Goal: Task Accomplishment & Management: Use online tool/utility

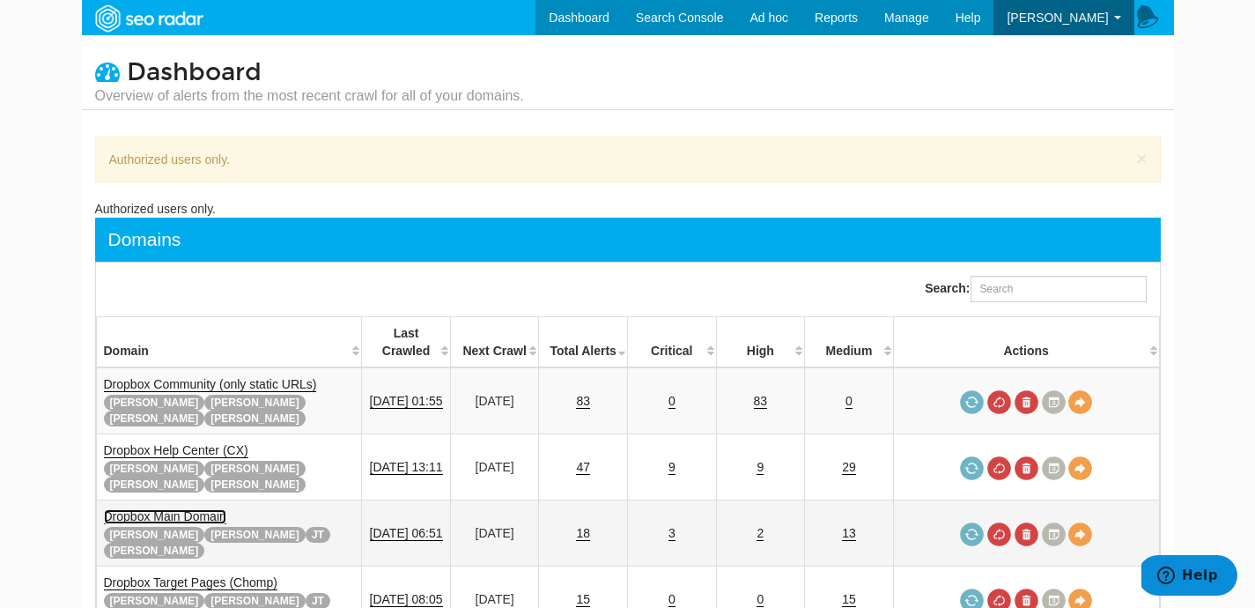
click at [172, 509] on link "Dropbox Main Domain" at bounding box center [165, 516] width 122 height 15
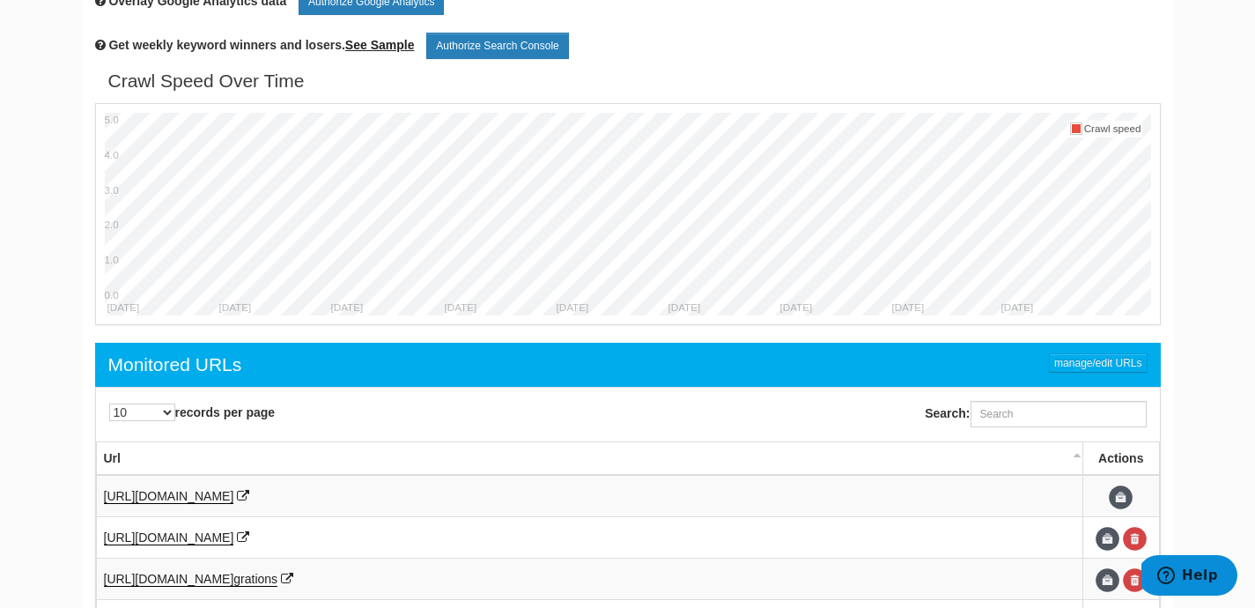
scroll to position [796, 0]
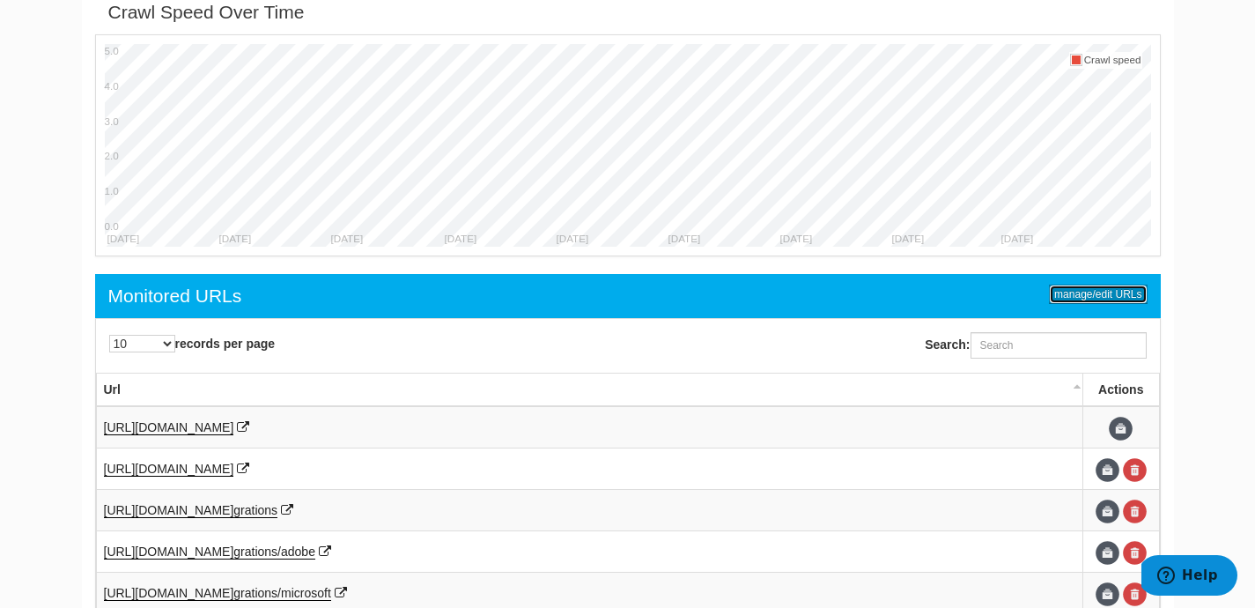
click at [1077, 303] on link "manage/edit URLs" at bounding box center [1098, 294] width 98 height 19
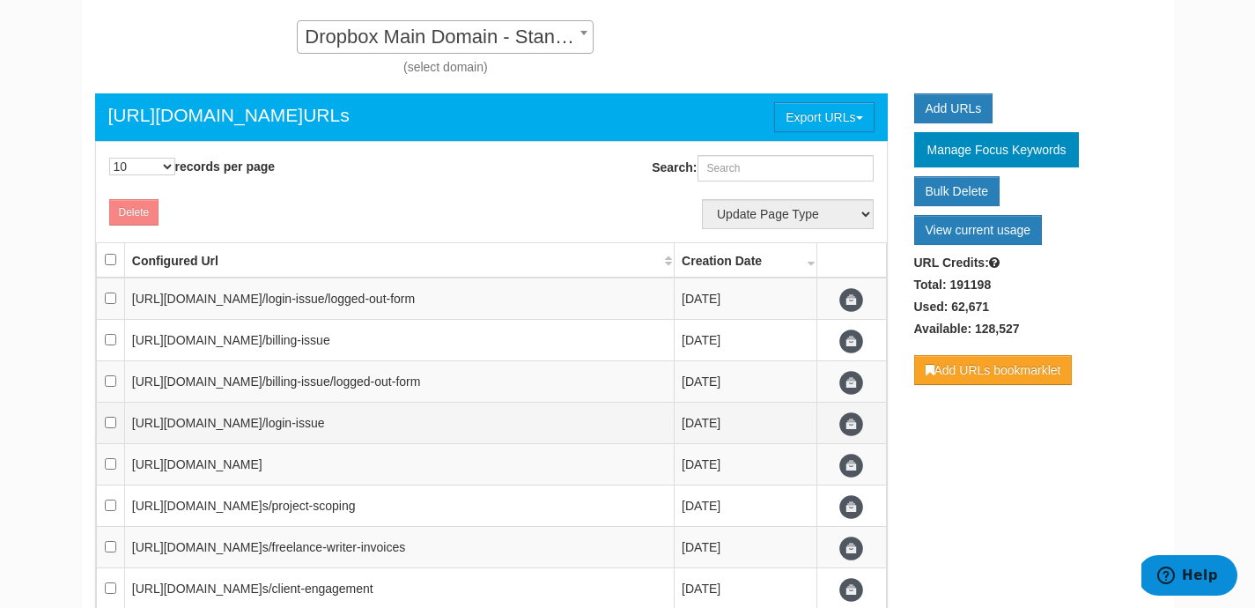
scroll to position [130, 0]
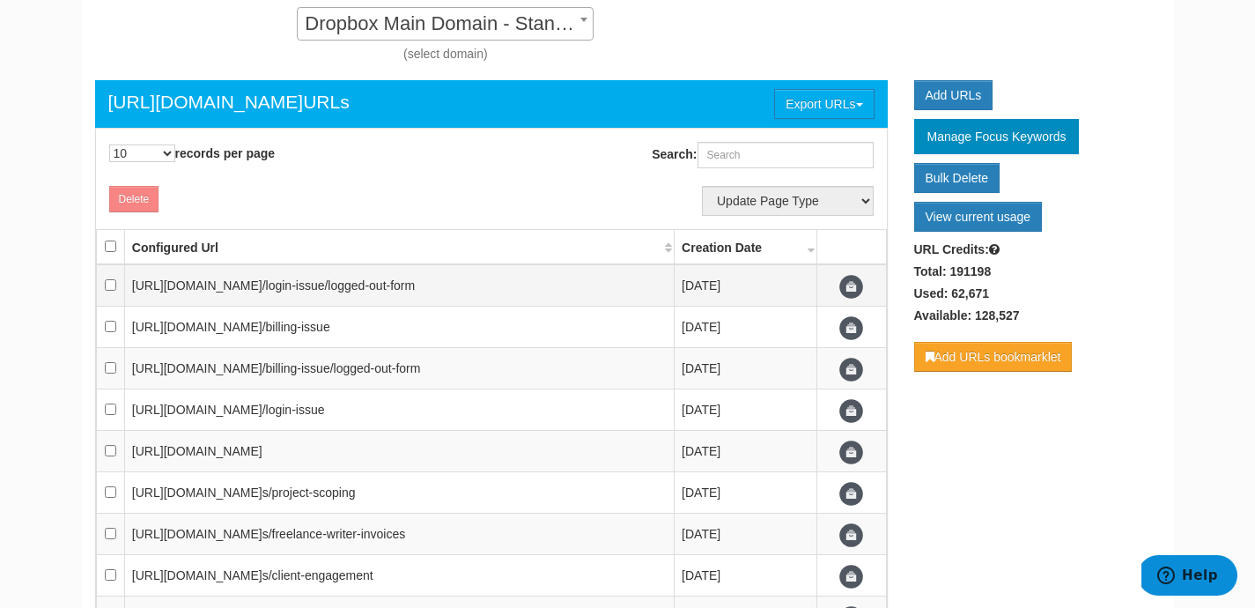
click at [408, 284] on span "/login-issue/logged-out-form" at bounding box center [339, 285] width 153 height 14
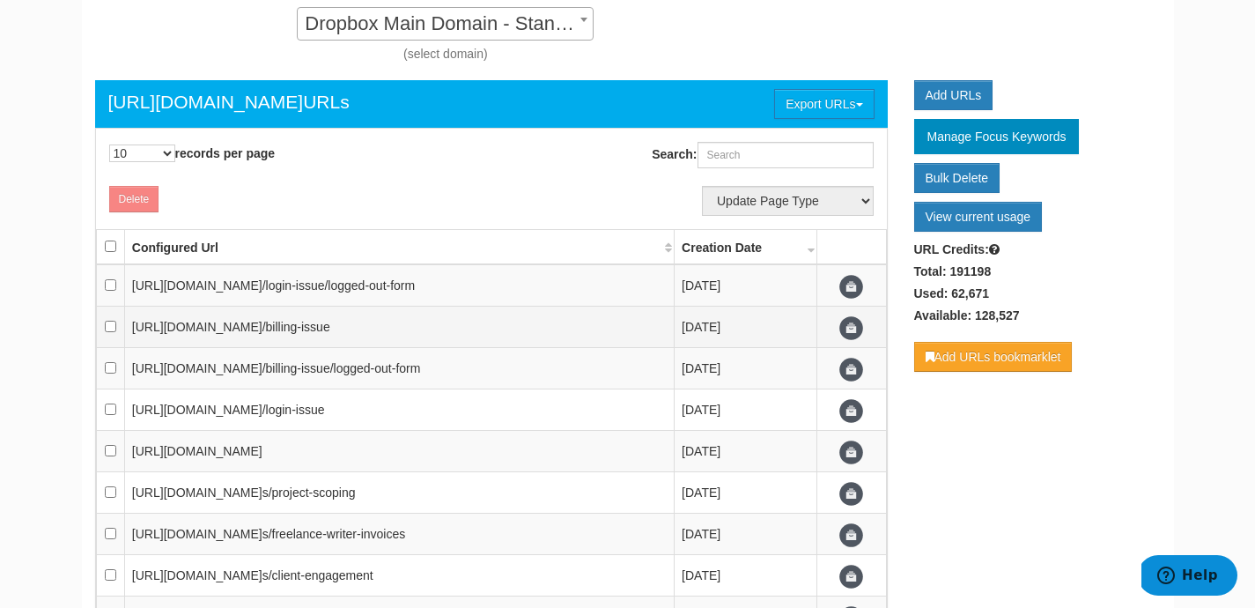
drag, startPoint x: 487, startPoint y: 289, endPoint x: 340, endPoint y: 309, distance: 148.5
click at [147, 301] on td "https://www.dropbox.com/get_help /login-issue/logged-out-form" at bounding box center [399, 285] width 550 height 42
click at [354, 309] on td "https://www.dropbox.com/get_help /billing-issue" at bounding box center [399, 327] width 550 height 41
drag, startPoint x: 311, startPoint y: 329, endPoint x: 126, endPoint y: 333, distance: 185.0
click at [126, 333] on td "https://www.dropbox.com/get_help /billing-issue" at bounding box center [399, 327] width 550 height 41
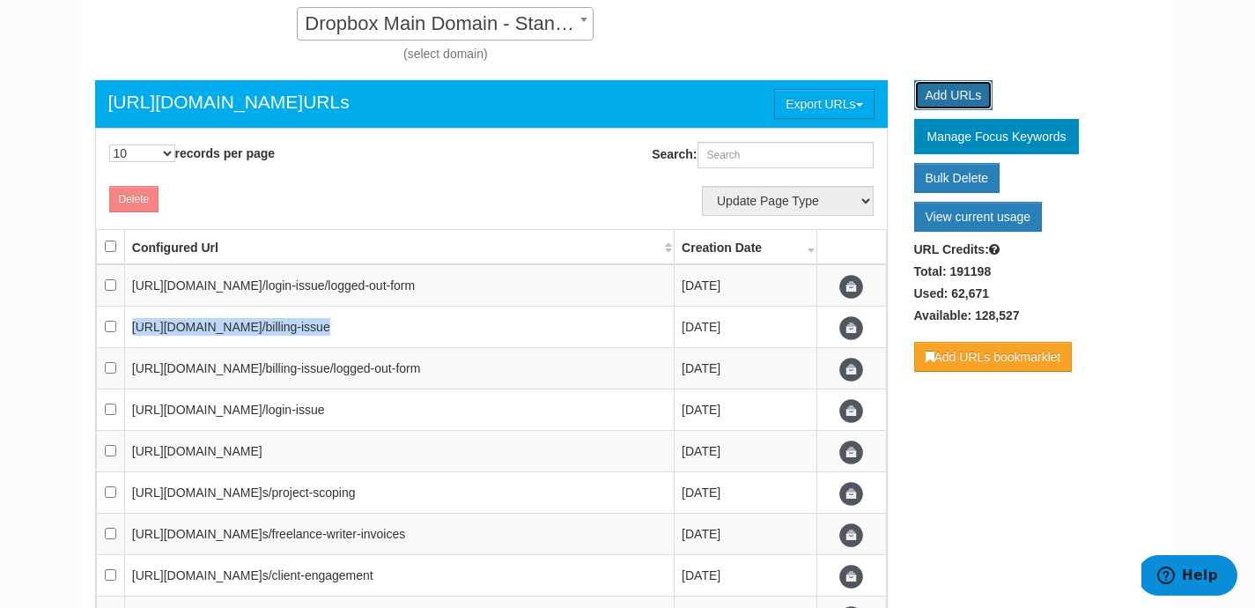
click at [965, 89] on link "Add URLs" at bounding box center [953, 95] width 79 height 30
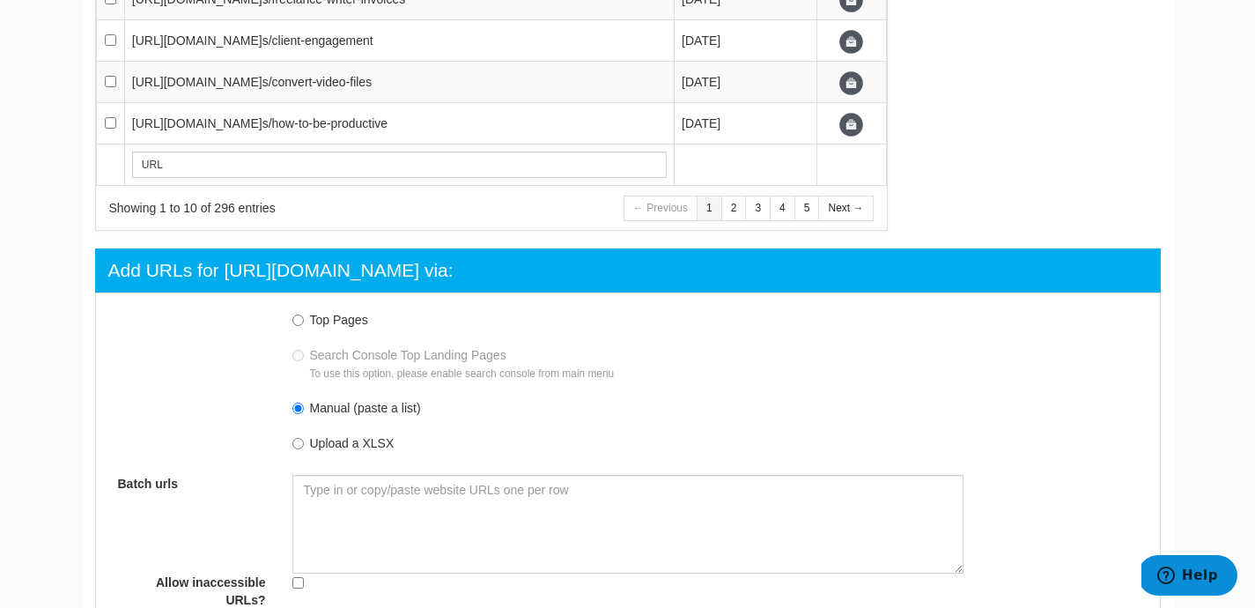
scroll to position [889, 0]
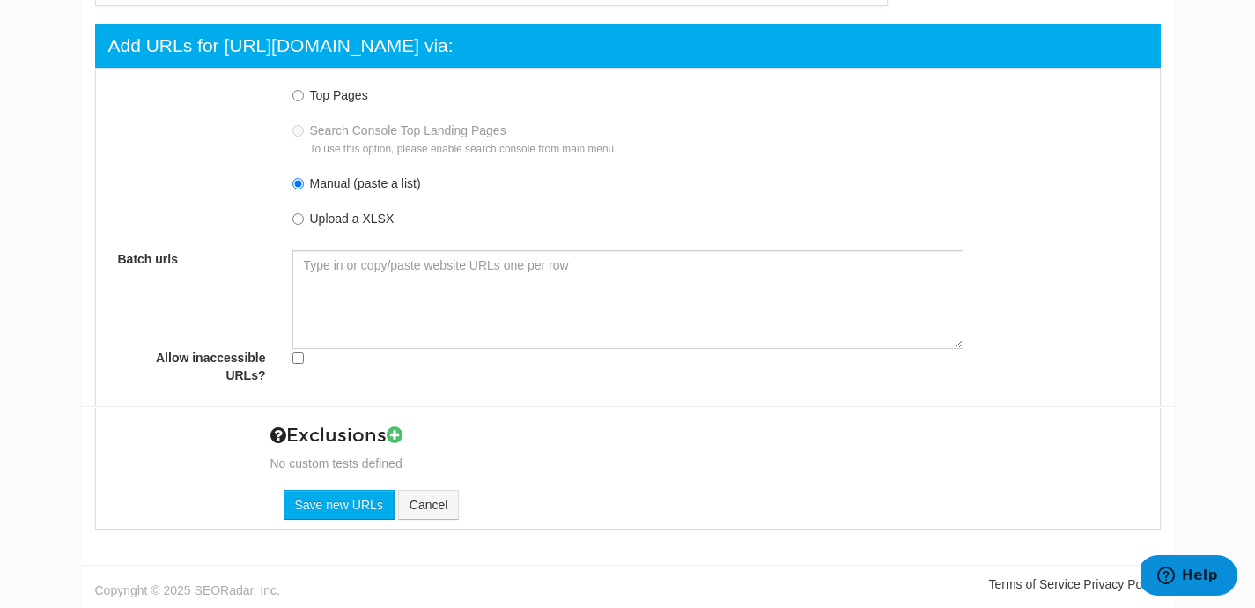
drag, startPoint x: 403, startPoint y: 242, endPoint x: 400, endPoint y: 263, distance: 21.3
click at [402, 249] on div "Top Pages Search Console Top Landing Pages To use this option, please enable se…" at bounding box center [628, 233] width 1073 height 311
click at [396, 306] on textarea "Batch urls" at bounding box center [627, 299] width 671 height 99
paste textarea "https://www.dropbox.com/resources/convert-video-files https://www.dropbox.com/r…"
type textarea "https://www.dropbox.com/resources/convert-video-files https://www.dropbox.com/r…"
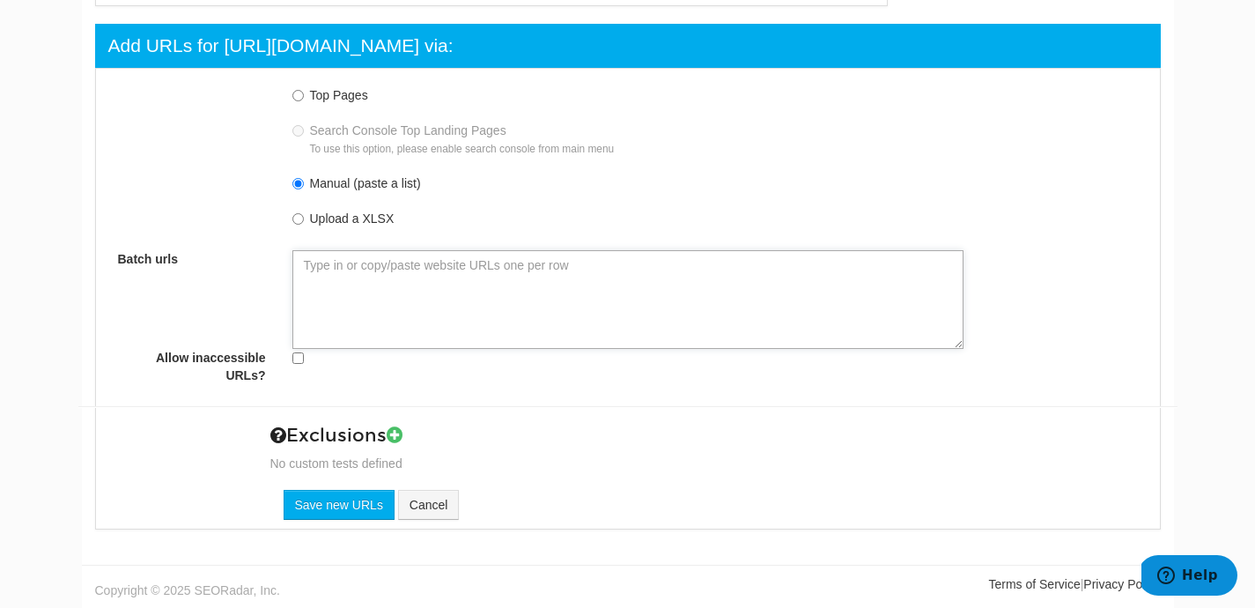
type textarea "https://www.dropbox.com/resources/convert-video-files https://www.dropbox.com/r…"
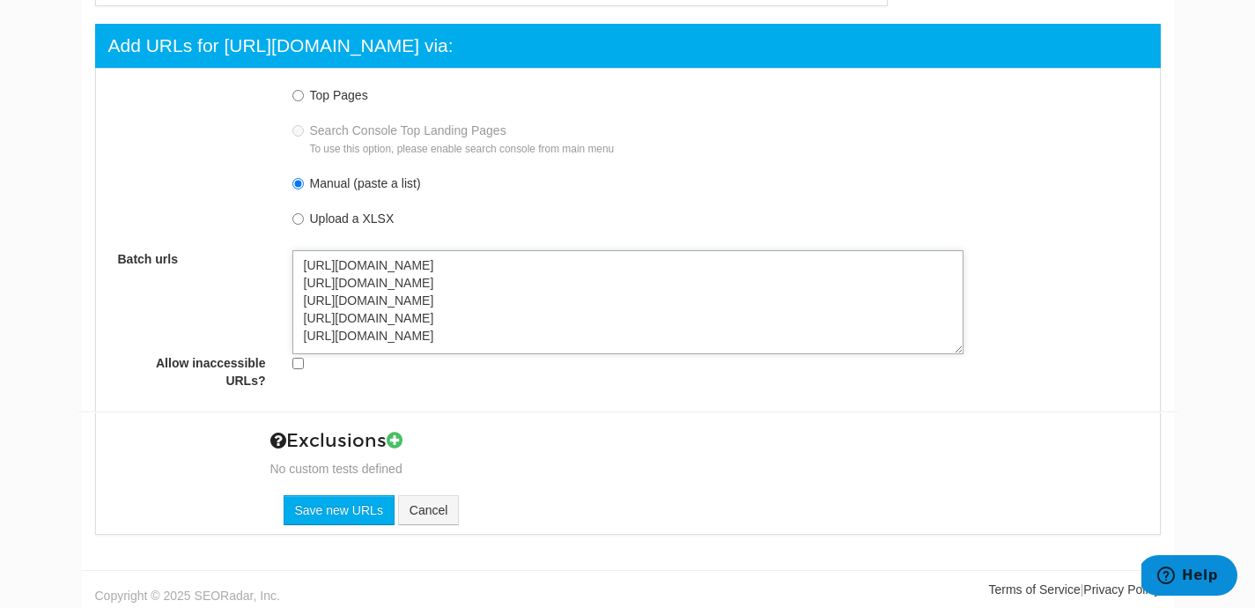
type textarea "https://www.dropbox.com/resources/convert-video-files https://www.dropbox.com/r…"
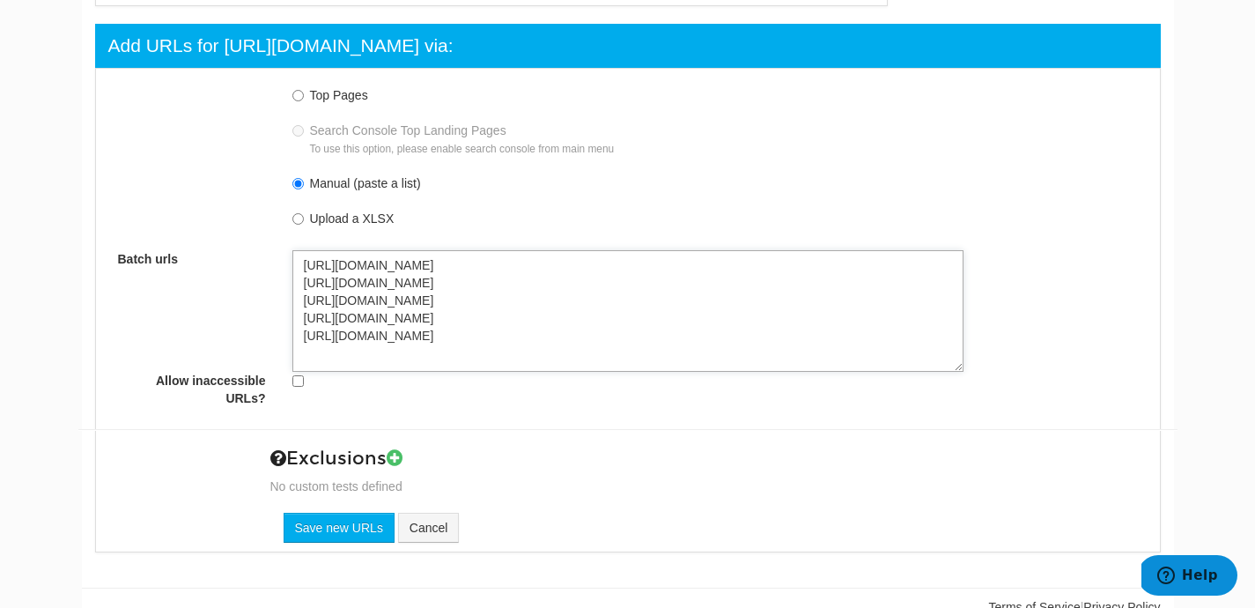
paste textarea "https://www.dropbox.com/resources/sales-lead-management https://www.dropbox.com…"
type textarea "https://www.dropbox.com/resources/convert-video-files https://www.dropbox.com/r…"
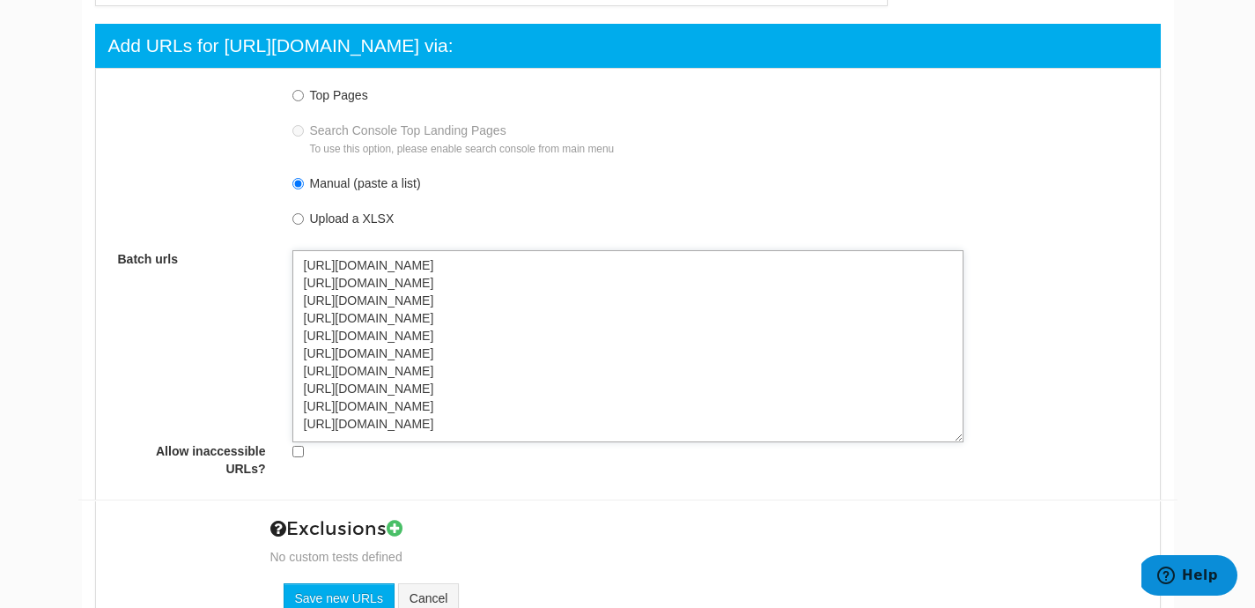
type textarea "https://www.dropbox.com/resources/convert-video-files https://www.dropbox.com/r…"
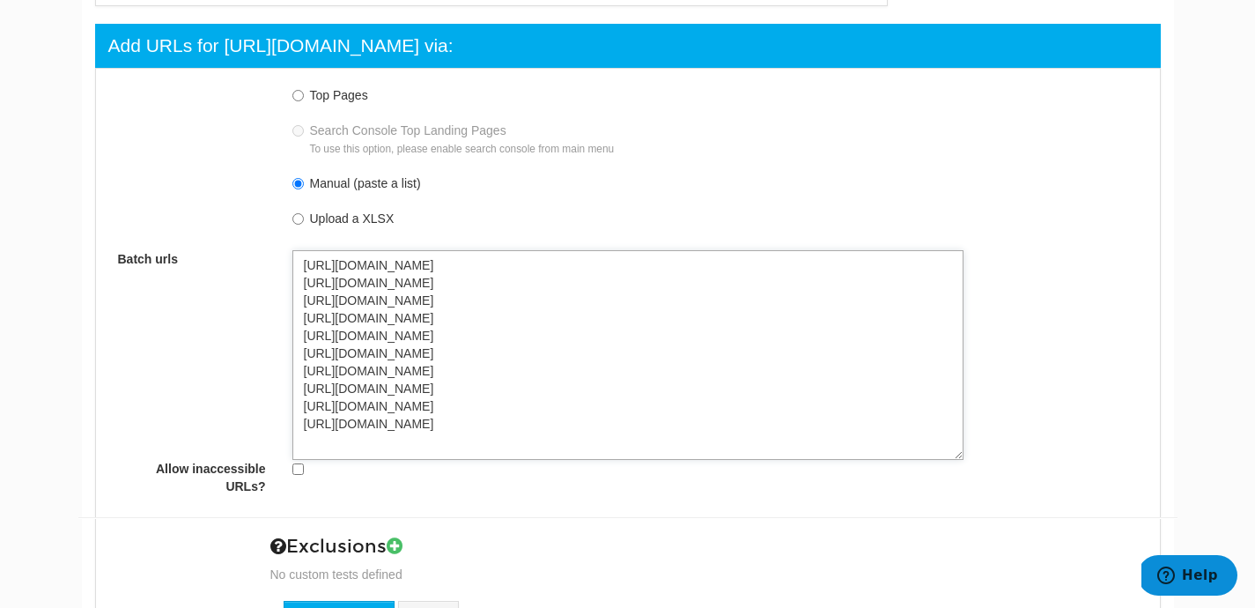
paste textarea "https://www.dropbox.com/resources/apis-apps-integrations-oh-my-finding-the-righ…"
type textarea "https://www.dropbox.com/resources/convert-video-files https://www.dropbox.com/r…"
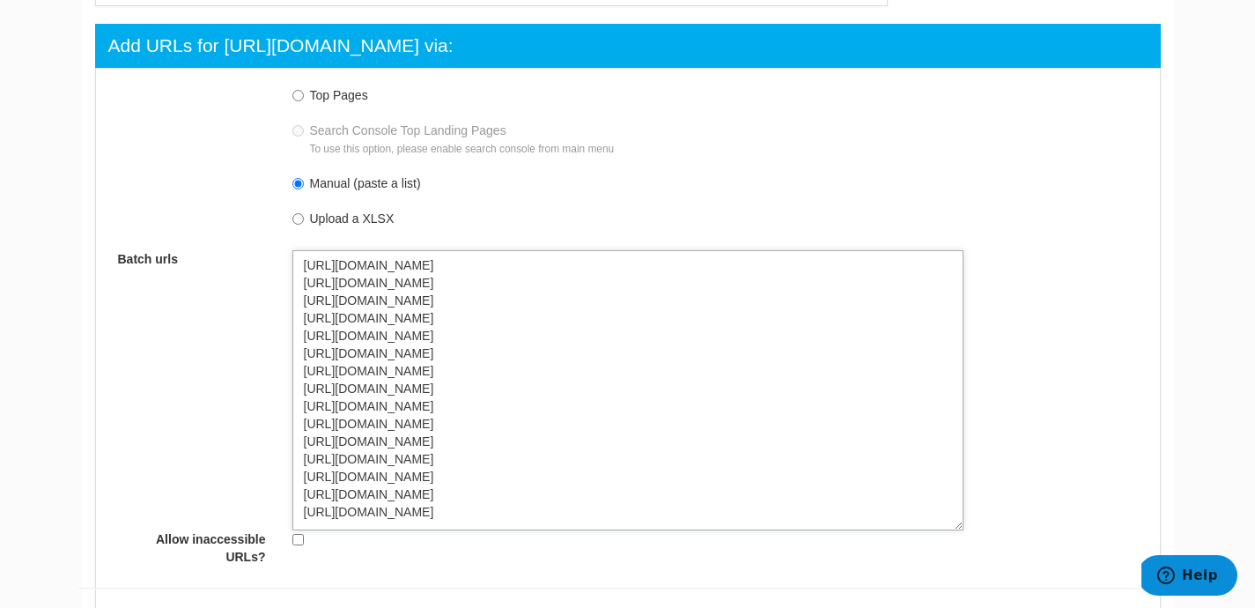
drag, startPoint x: 607, startPoint y: 522, endPoint x: 241, endPoint y: 269, distance: 445.0
click at [241, 269] on div "Top Pages Search Console Top Landing Pages To use this option, please enable se…" at bounding box center [628, 324] width 1073 height 492
type textarea "https://www.dropbox.com/resources/convert-video-files https://www.dropbox.com/r…"
click at [819, 505] on textarea "https://www.dropbox.com/resources/convert-video-files https://www.dropbox.com/r…" at bounding box center [627, 390] width 671 height 280
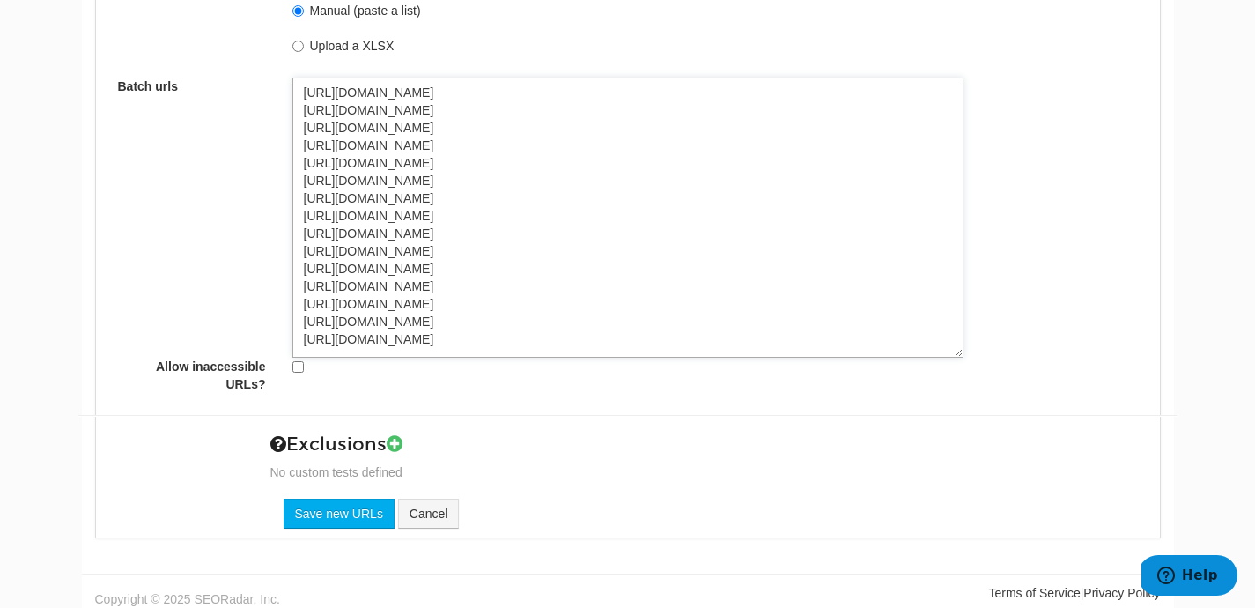
scroll to position [1070, 0]
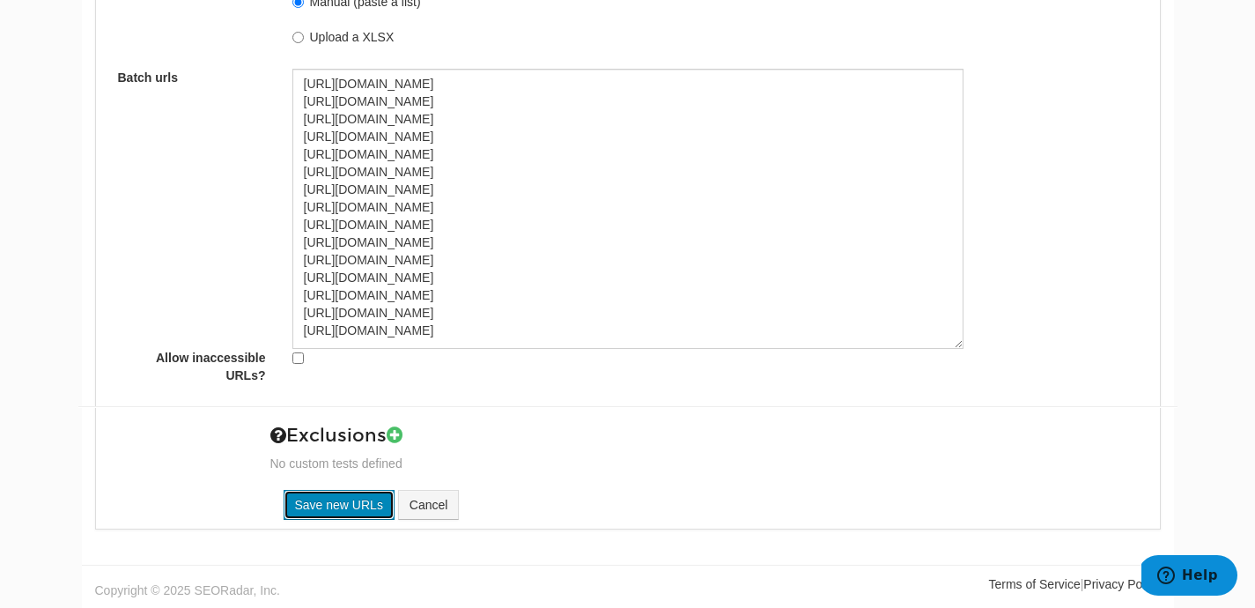
click at [329, 506] on input "Save new URLs" at bounding box center [339, 505] width 111 height 30
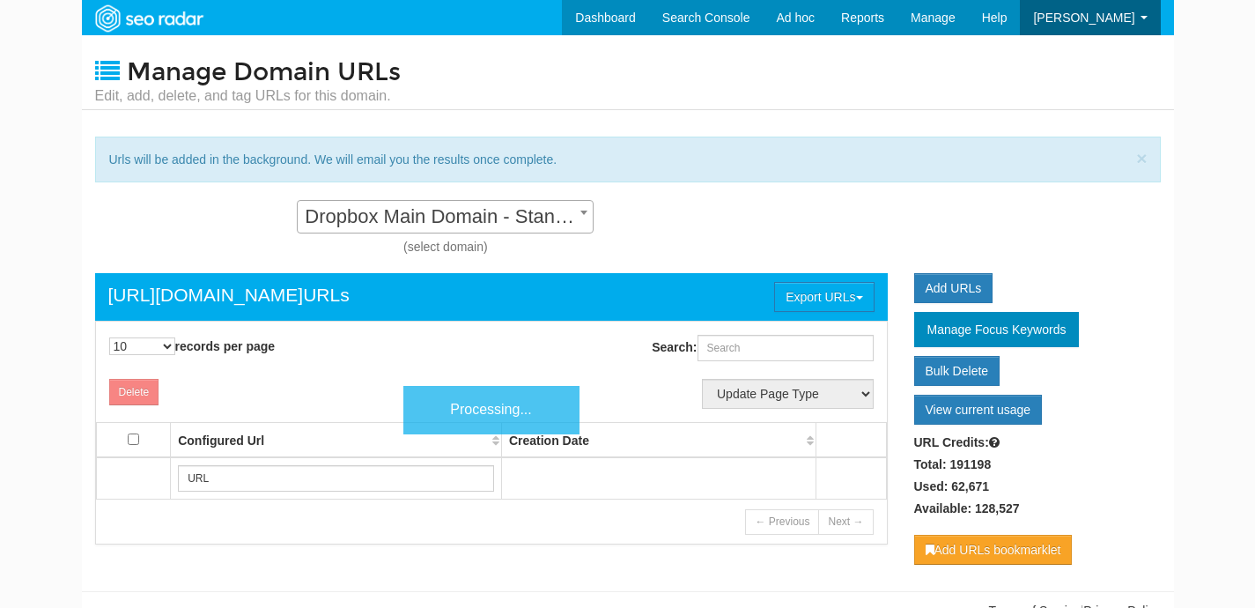
scroll to position [18, 0]
